Goal: Task Accomplishment & Management: Manage account settings

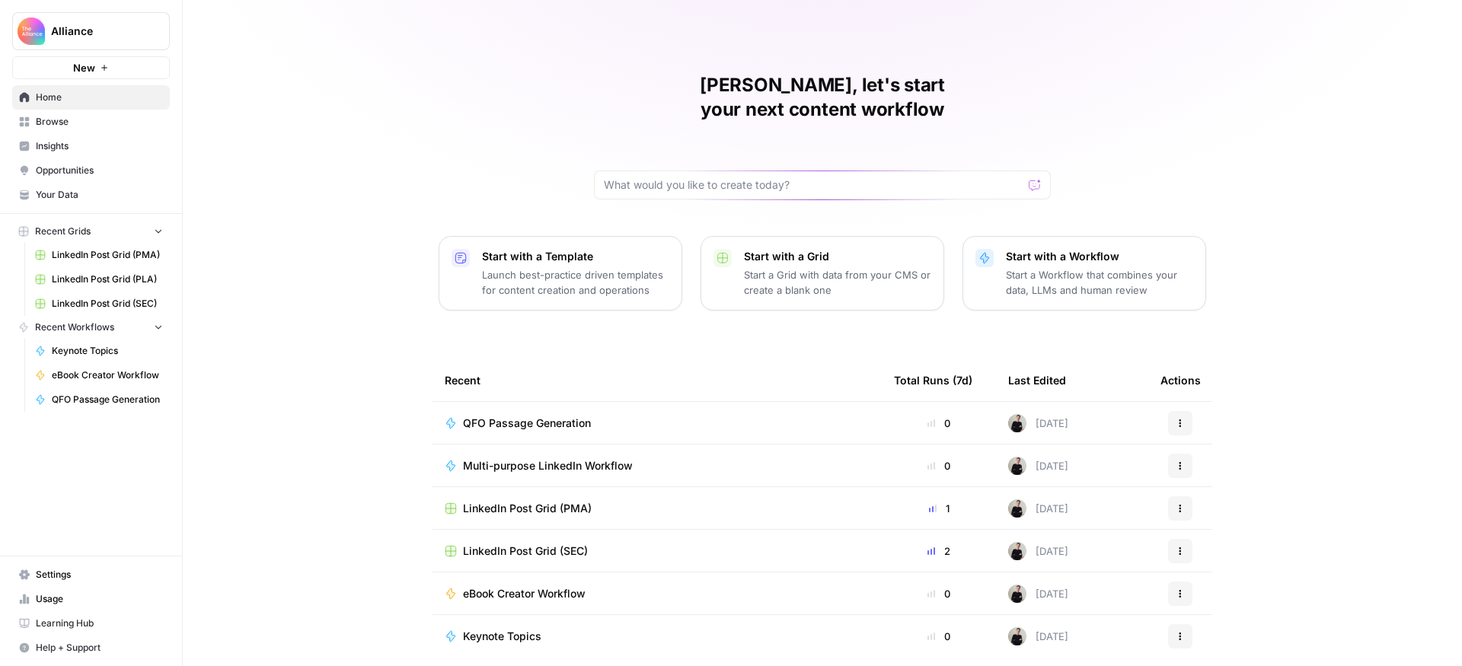
click at [94, 124] on span "Browse" at bounding box center [99, 122] width 127 height 14
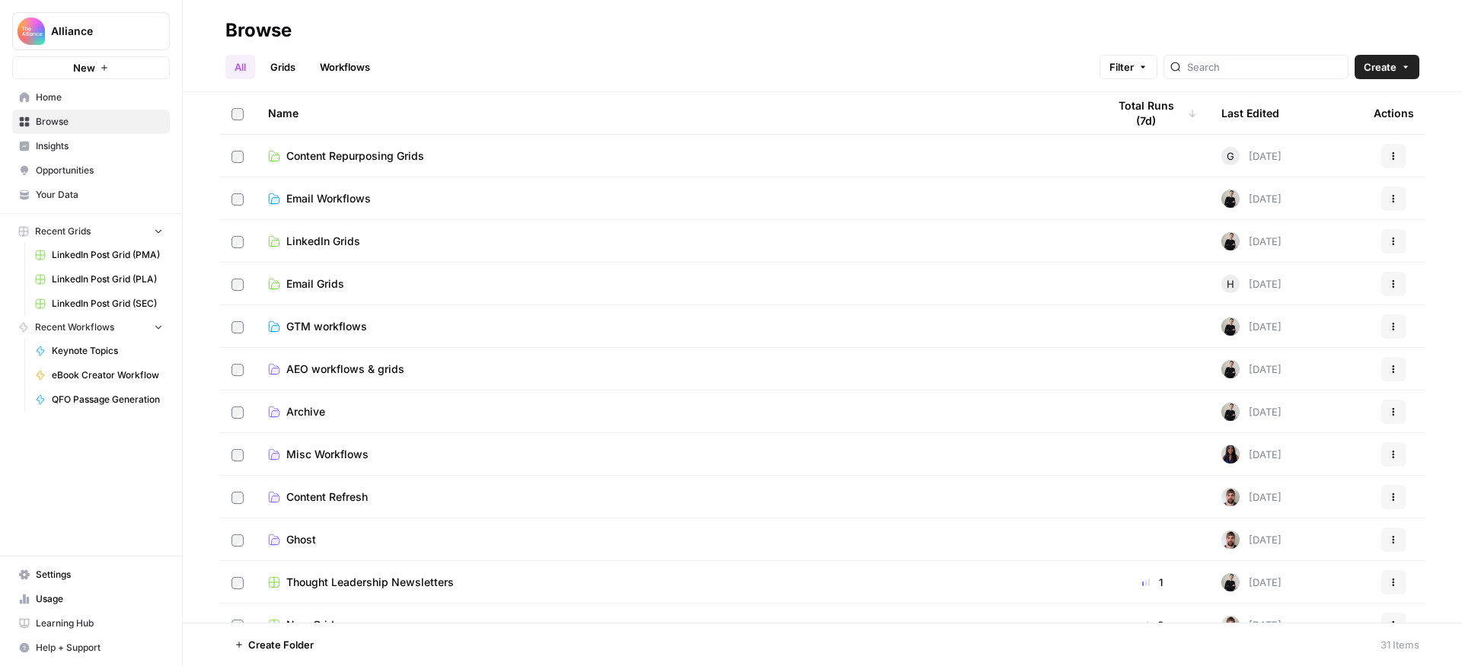
click at [328, 285] on span "Email Grids" at bounding box center [315, 283] width 58 height 15
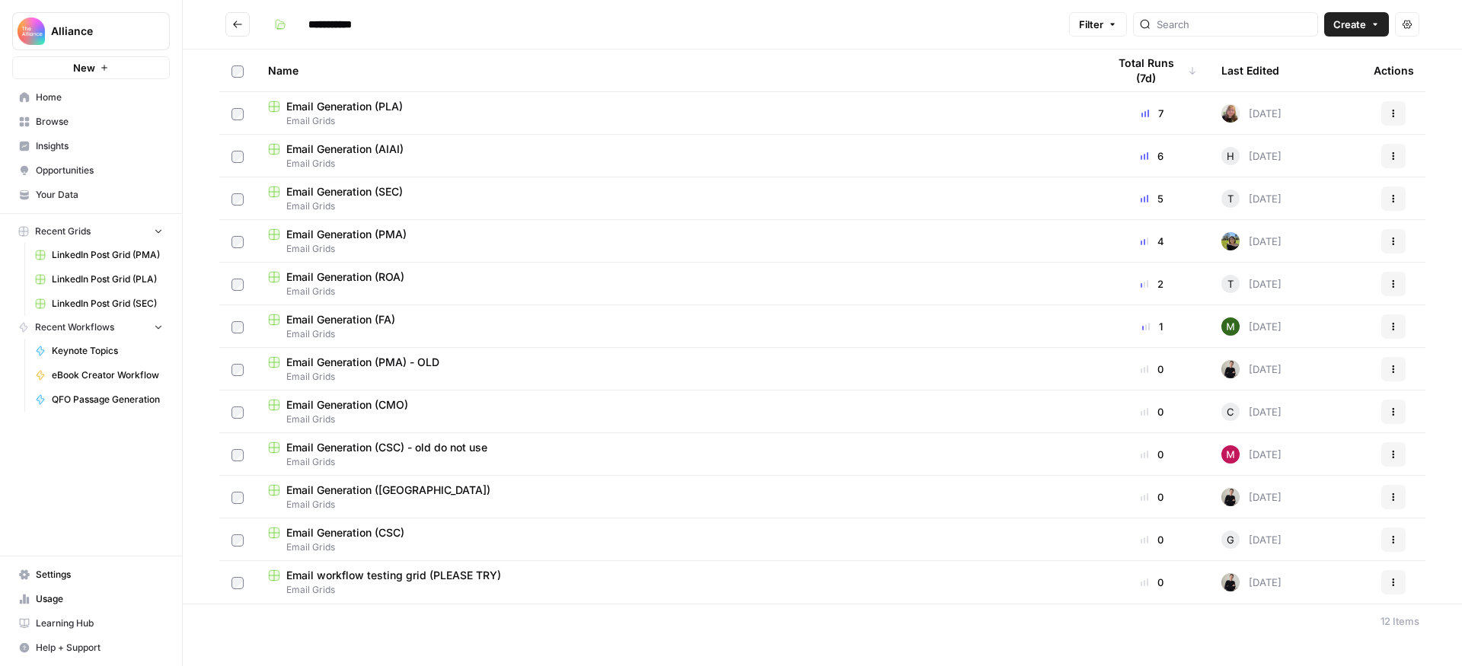
click at [377, 316] on span "Email Generation (FA)" at bounding box center [340, 319] width 109 height 15
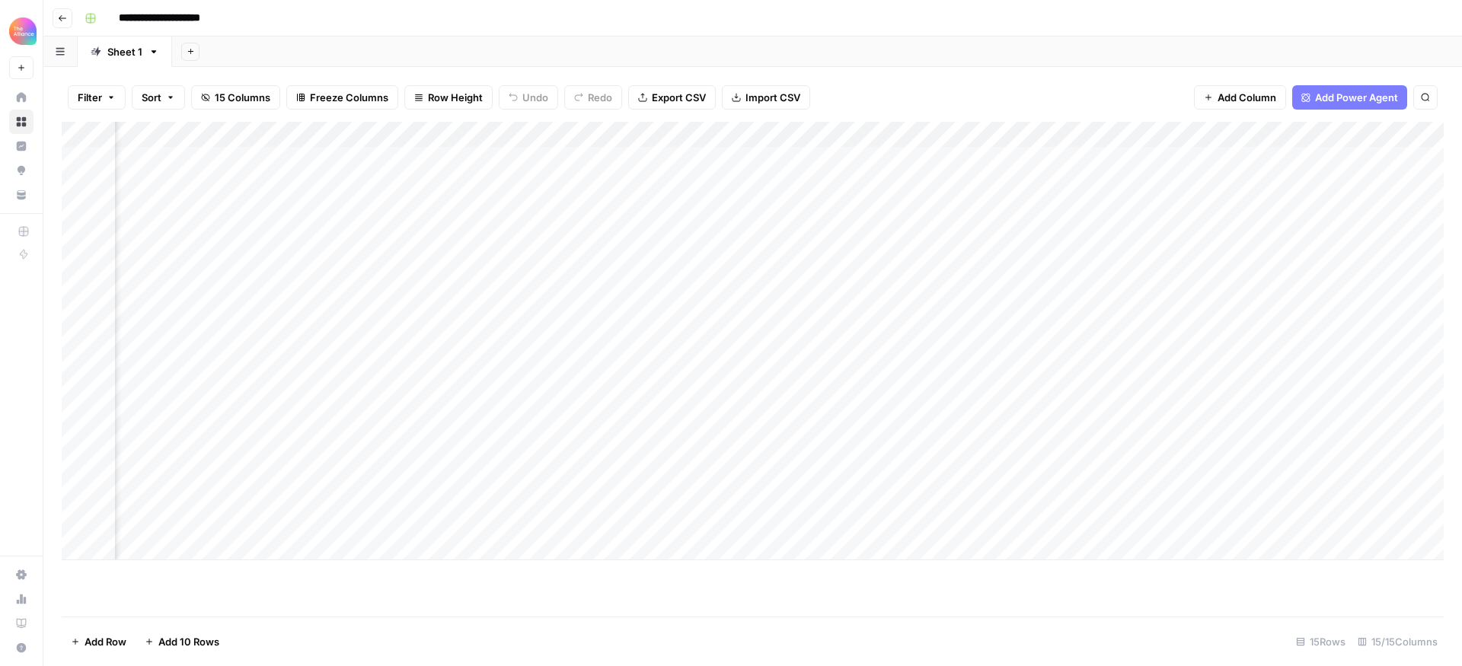
scroll to position [0, 193]
click at [525, 543] on div "Add Column" at bounding box center [753, 341] width 1382 height 439
type textarea "**********"
click at [539, 628] on footer "Add Row Add 10 Rows 16 Rows 15/15 Columns" at bounding box center [753, 642] width 1382 height 50
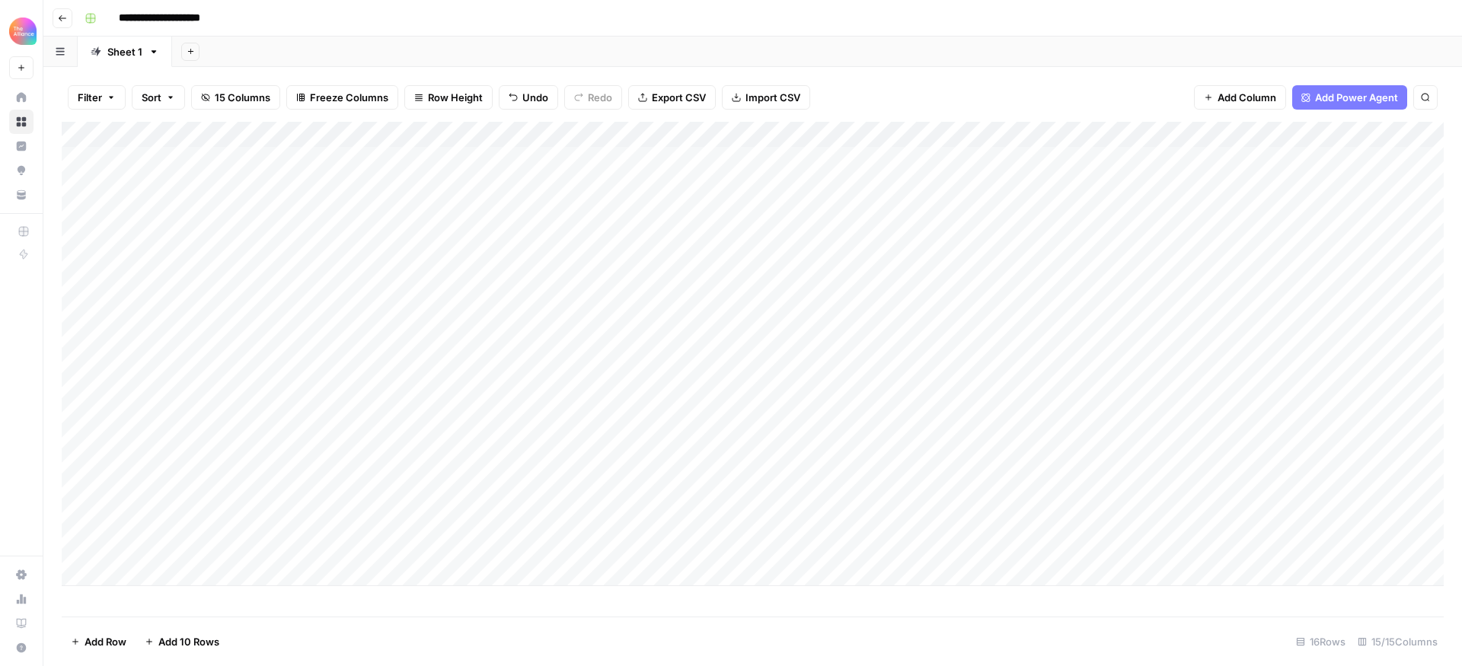
click at [315, 539] on div "Add Column" at bounding box center [753, 354] width 1382 height 465
click at [305, 542] on div "Add Column" at bounding box center [753, 354] width 1382 height 465
click at [316, 583] on button "Content" at bounding box center [301, 581] width 50 height 18
click at [450, 546] on div "Add Column" at bounding box center [753, 354] width 1382 height 465
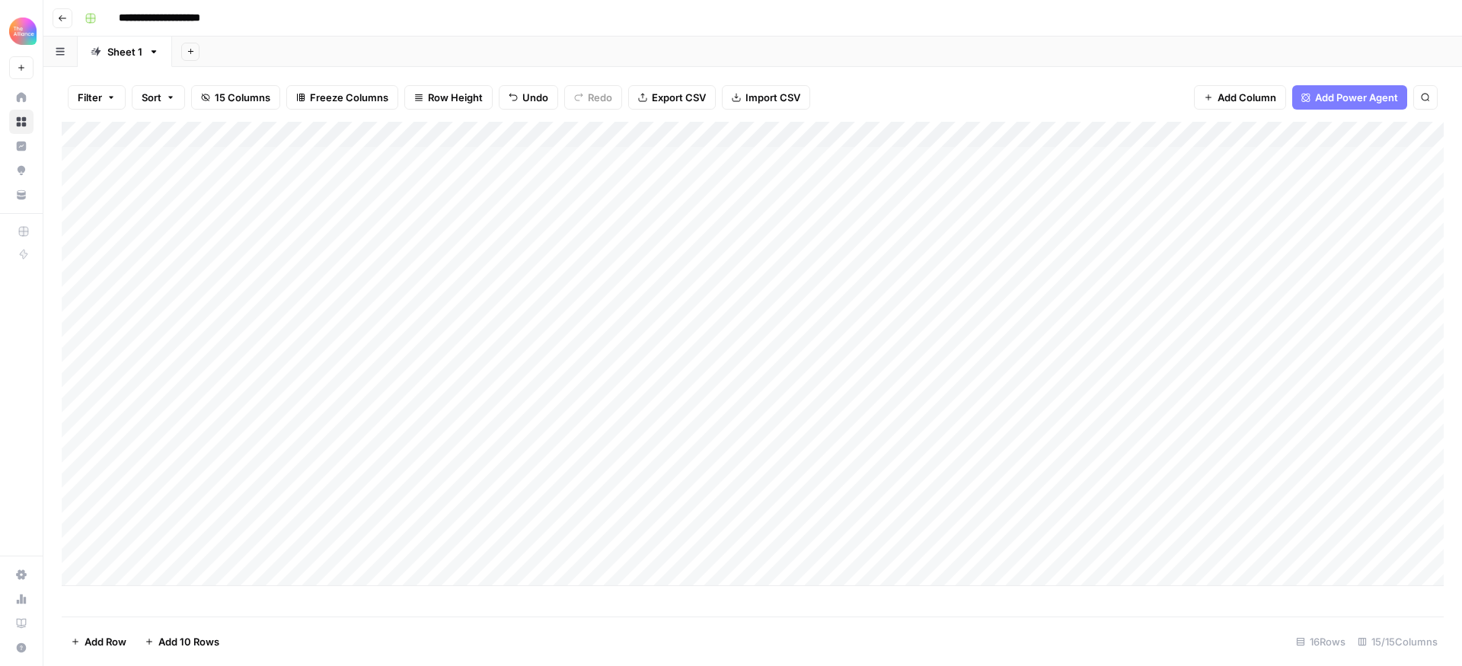
click at [460, 546] on div "Add Column" at bounding box center [753, 354] width 1382 height 465
click at [465, 641] on button "Contrarian" at bounding box center [444, 640] width 62 height 18
drag, startPoint x: 596, startPoint y: 548, endPoint x: 588, endPoint y: 549, distance: 8.5
click at [595, 548] on div "Add Column" at bounding box center [753, 354] width 1382 height 465
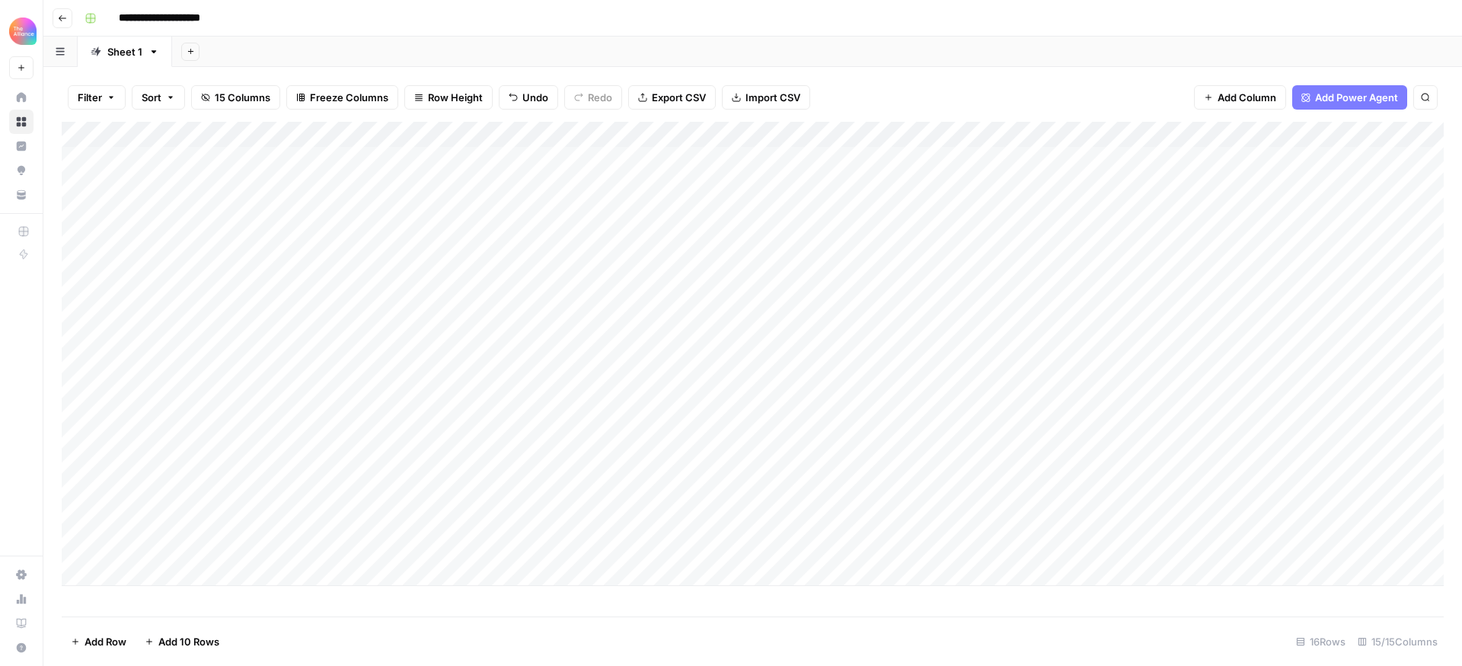
click at [588, 549] on div "Add Column" at bounding box center [753, 354] width 1382 height 465
click at [637, 639] on button "Educational / Informational" at bounding box center [619, 634] width 138 height 18
click at [775, 545] on div "Add Column" at bounding box center [753, 354] width 1382 height 465
click at [763, 544] on div "Add Column" at bounding box center [753, 354] width 1382 height 465
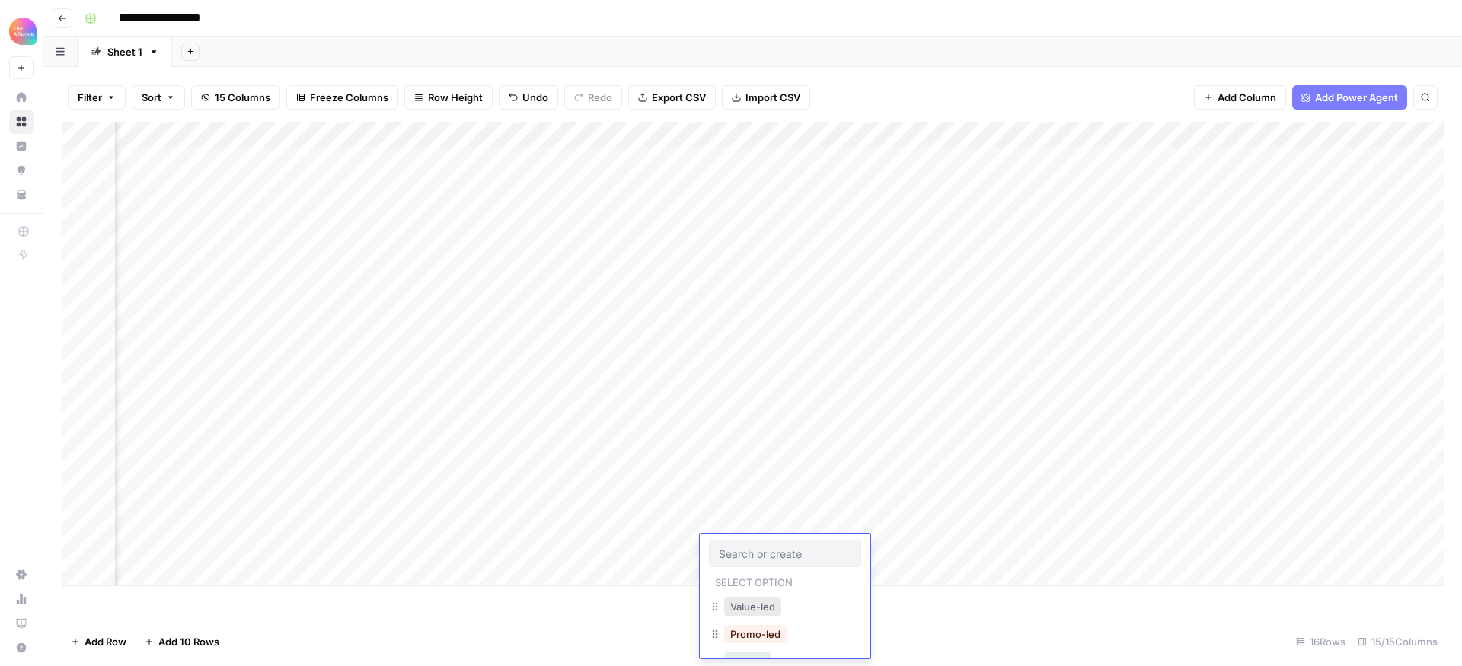
click at [777, 602] on button "Value-led" at bounding box center [752, 607] width 57 height 18
click at [957, 548] on div "Add Column" at bounding box center [753, 354] width 1382 height 465
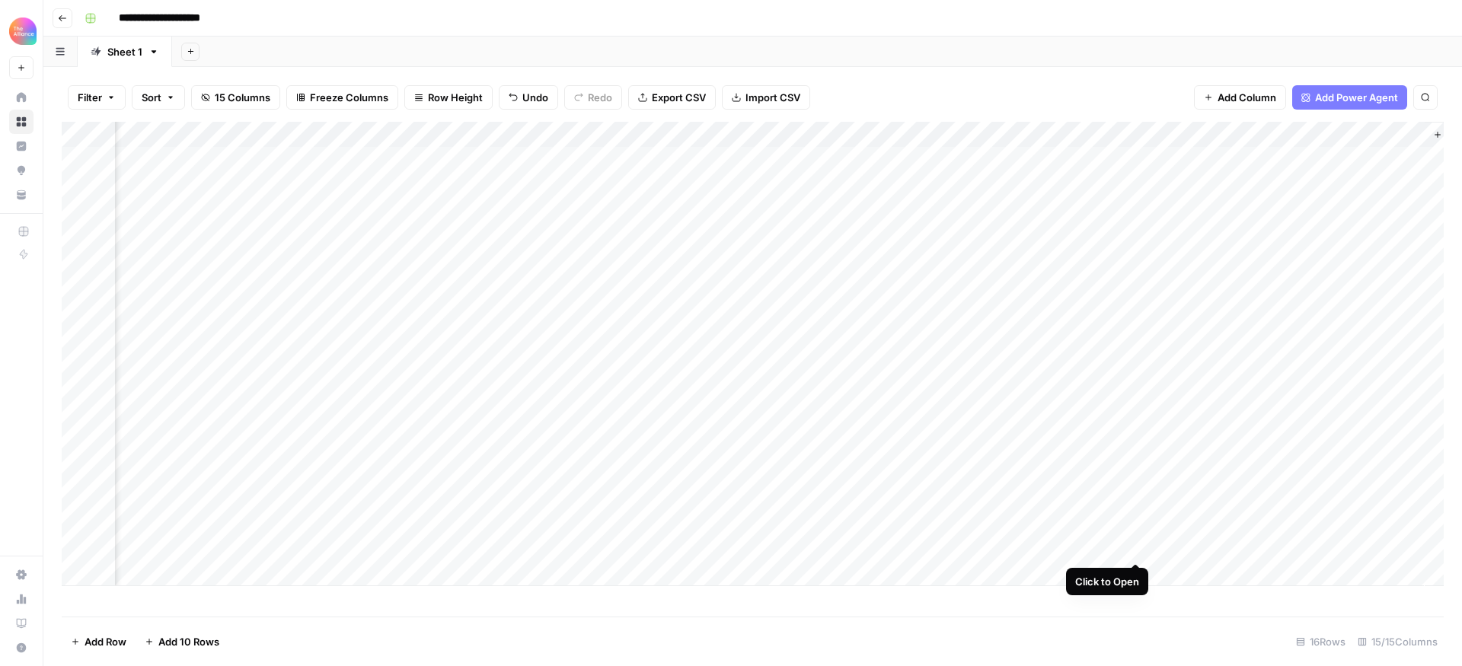
click at [1136, 548] on div "Add Column" at bounding box center [753, 354] width 1382 height 465
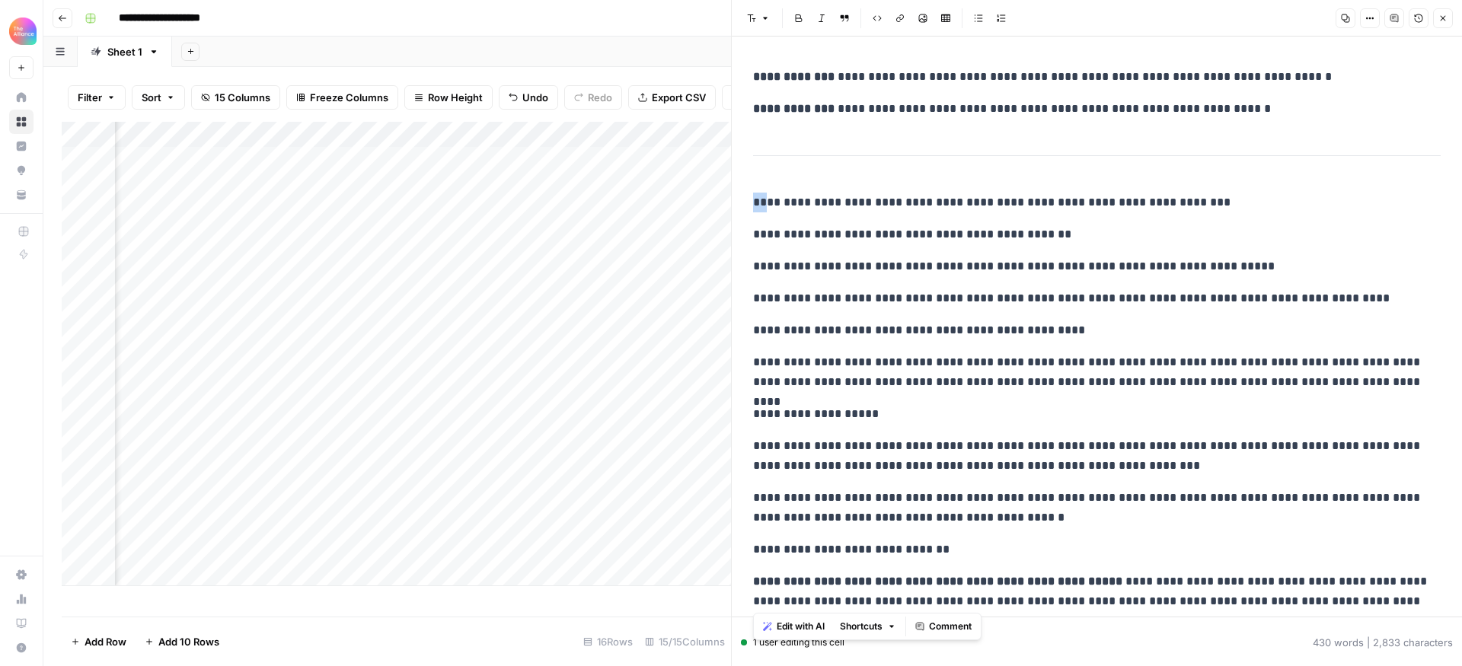
scroll to position [673, 0]
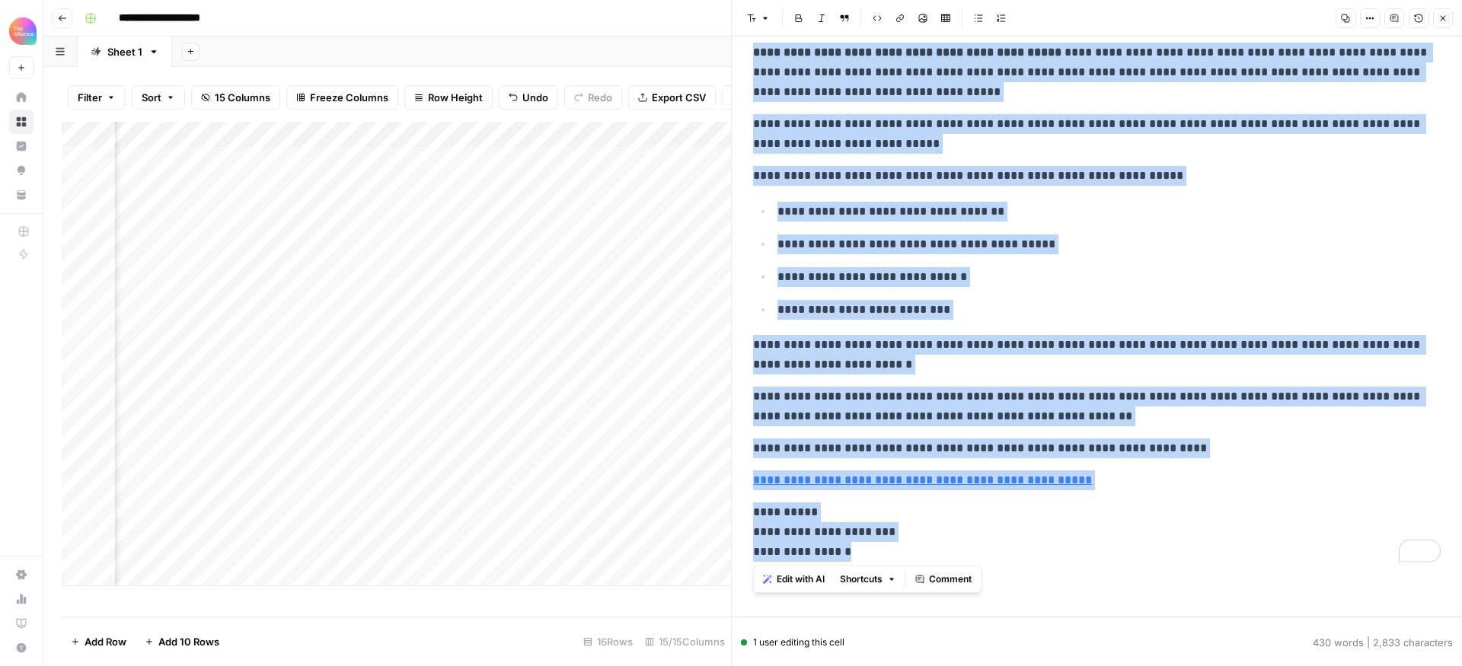
drag, startPoint x: 755, startPoint y: 199, endPoint x: 1135, endPoint y: 564, distance: 526.8
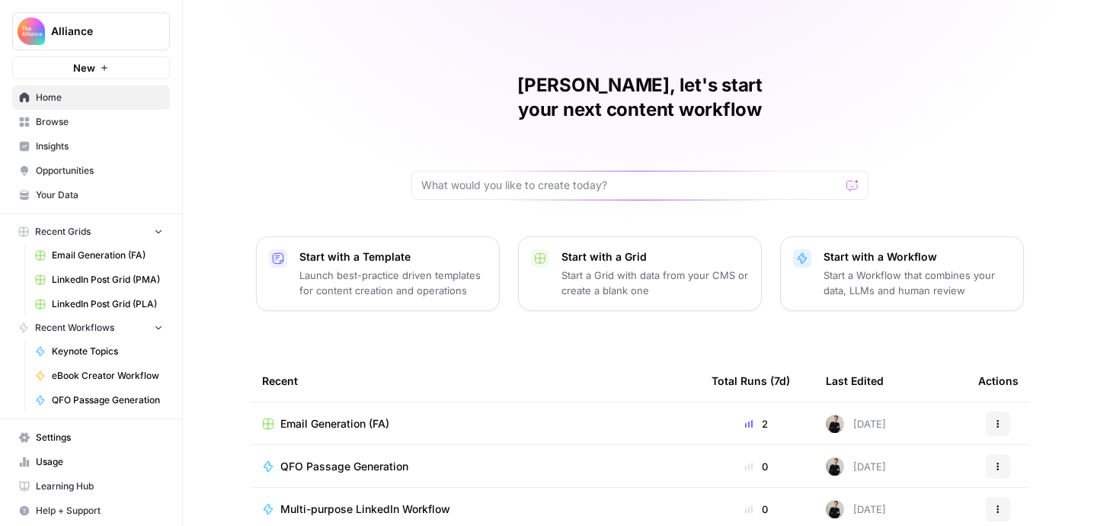
click at [60, 437] on span "Settings" at bounding box center [99, 437] width 127 height 14
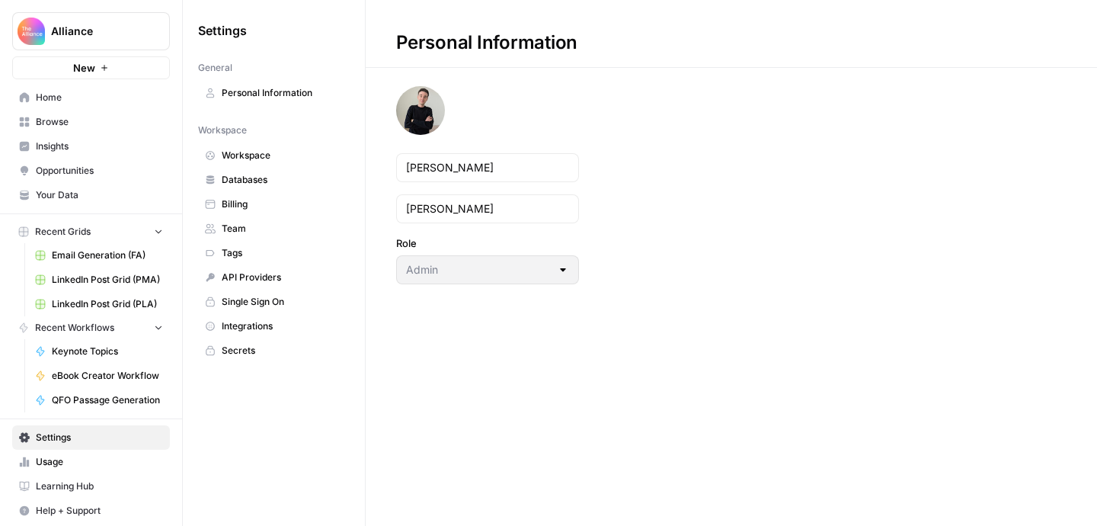
click at [236, 232] on span "Team" at bounding box center [282, 229] width 121 height 14
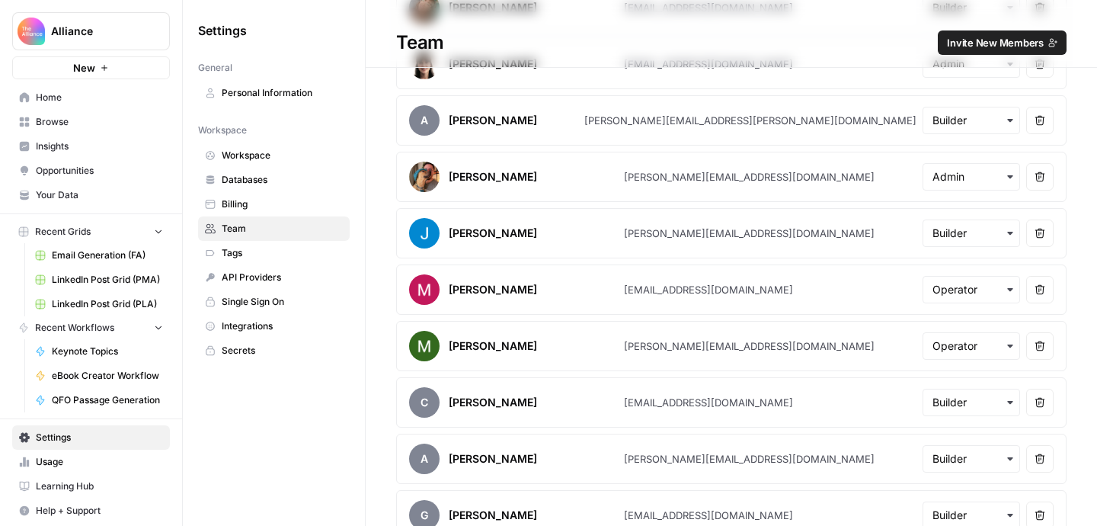
scroll to position [940, 0]
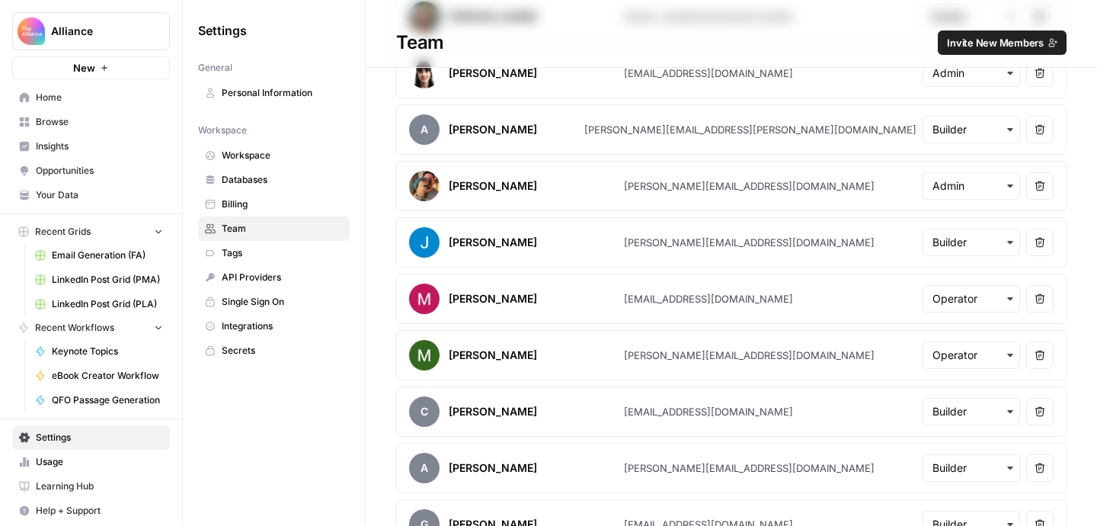
click at [979, 42] on span "Invite New Members" at bounding box center [995, 42] width 97 height 15
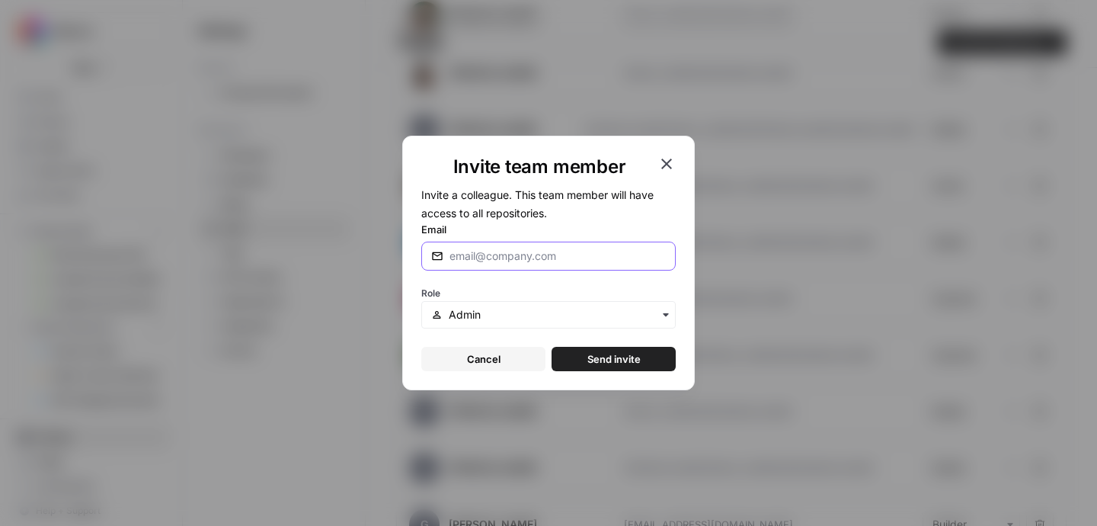
click at [567, 259] on input "Email" at bounding box center [557, 255] width 216 height 15
paste input "anthony@pmmalliance.com"
type input "anthony@pmmalliance.com"
click at [526, 320] on input "text" at bounding box center [557, 314] width 217 height 15
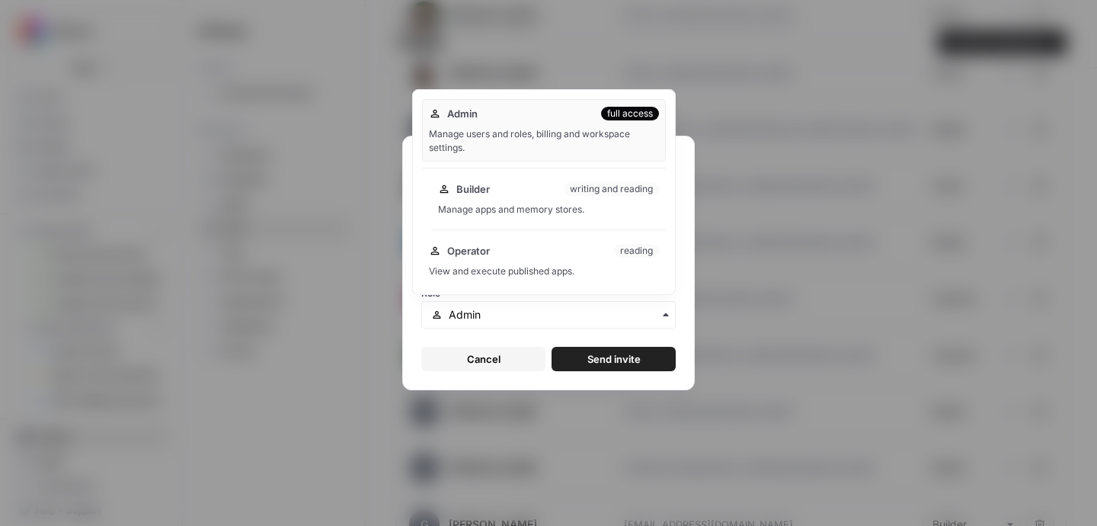
click at [523, 206] on div "Manage apps and memory stores." at bounding box center [548, 210] width 221 height 14
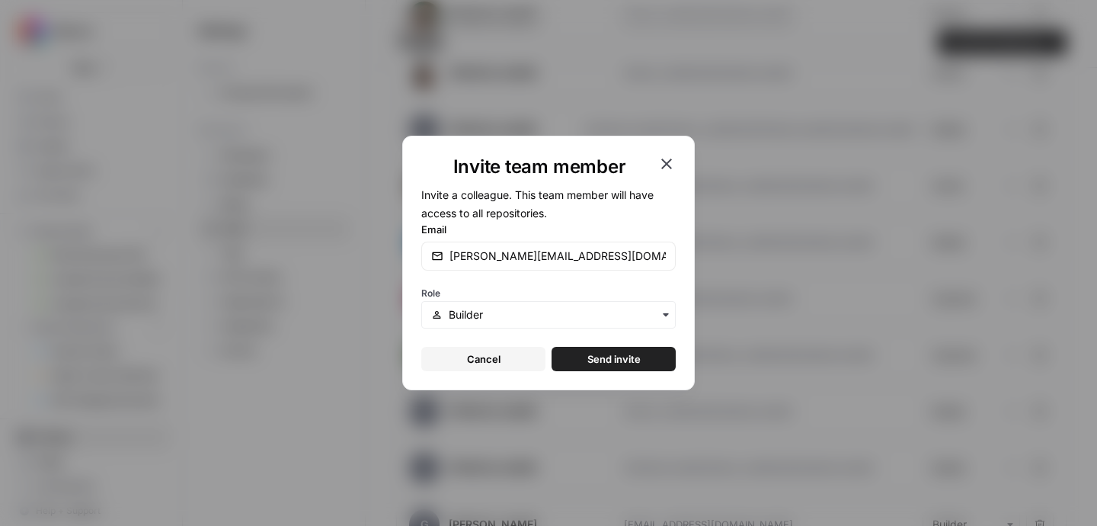
click at [595, 363] on span "Send invite" at bounding box center [613, 358] width 53 height 15
